Goal: Check status: Check status

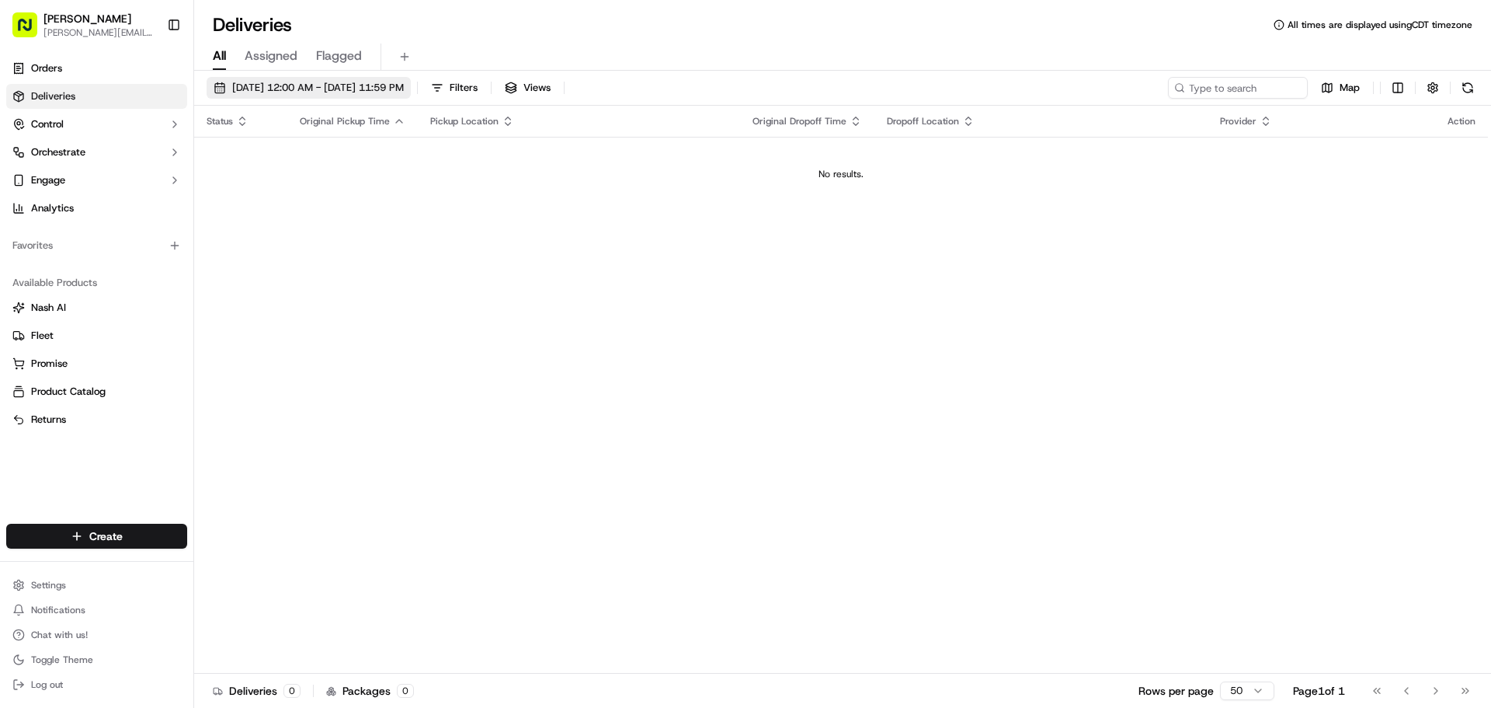
click at [234, 85] on span "[DATE] 12:00 AM - [DATE] 11:59 PM" at bounding box center [318, 88] width 172 height 14
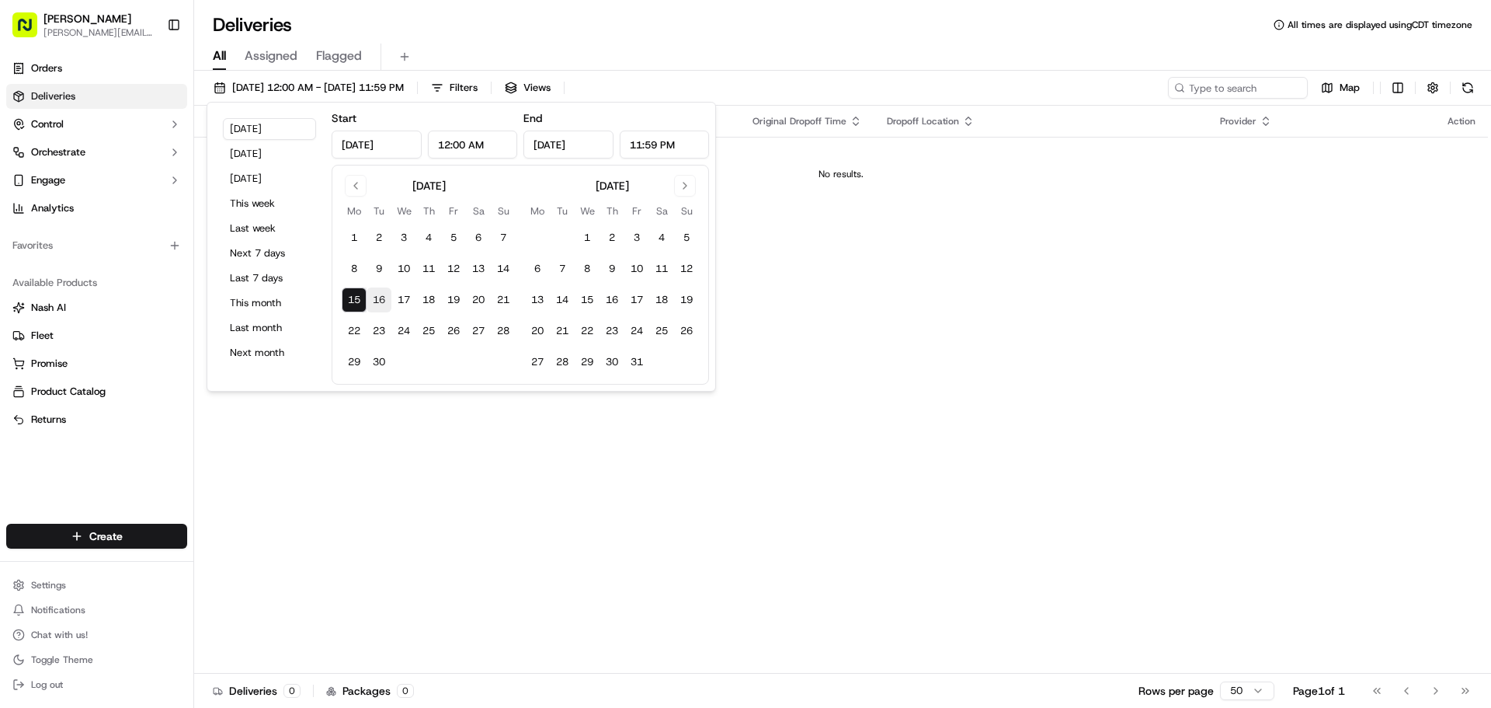
click at [378, 304] on button "16" at bounding box center [379, 299] width 25 height 25
type input "[DATE]"
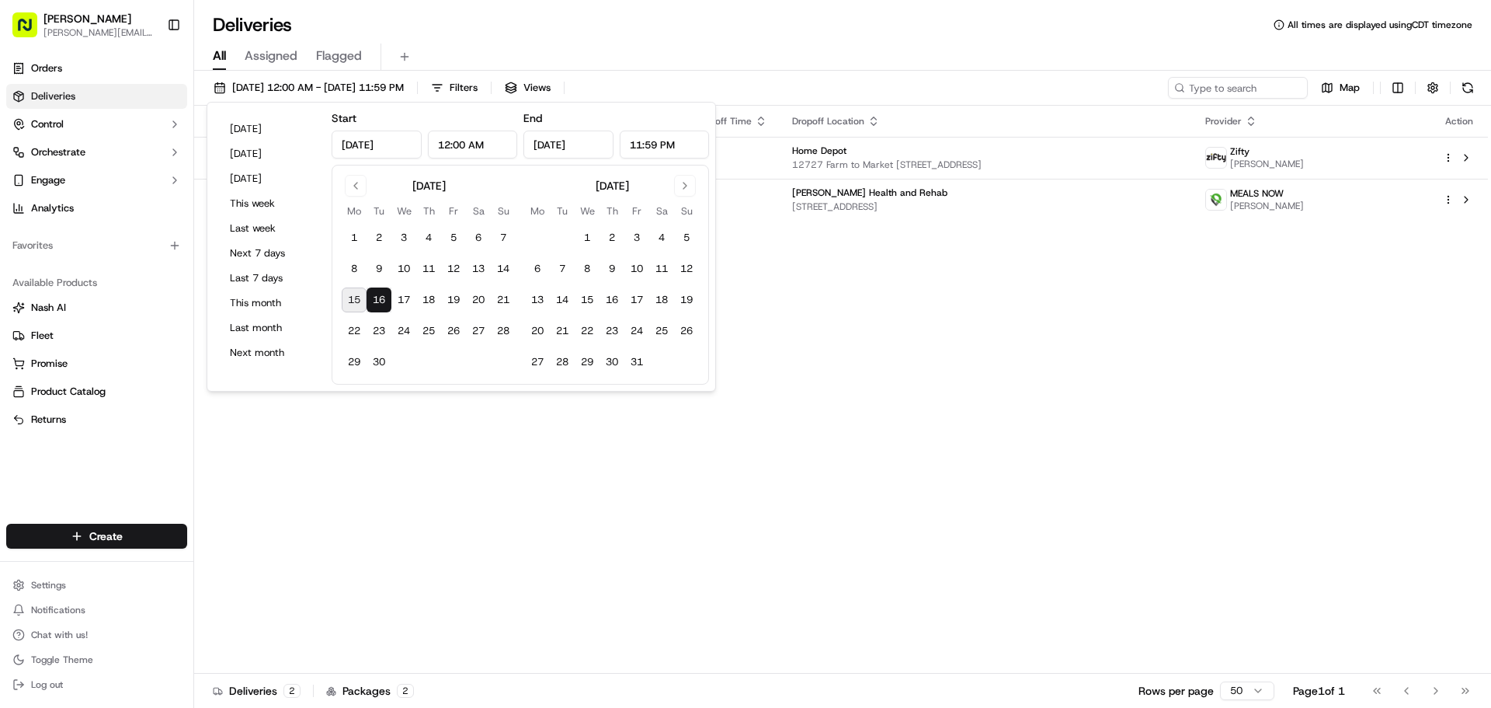
click at [803, 281] on div "Status Original Pickup Time Pickup Location Original Dropoff Time Dropoff Locat…" at bounding box center [841, 390] width 1294 height 568
